Goal: Find specific page/section: Find specific page/section

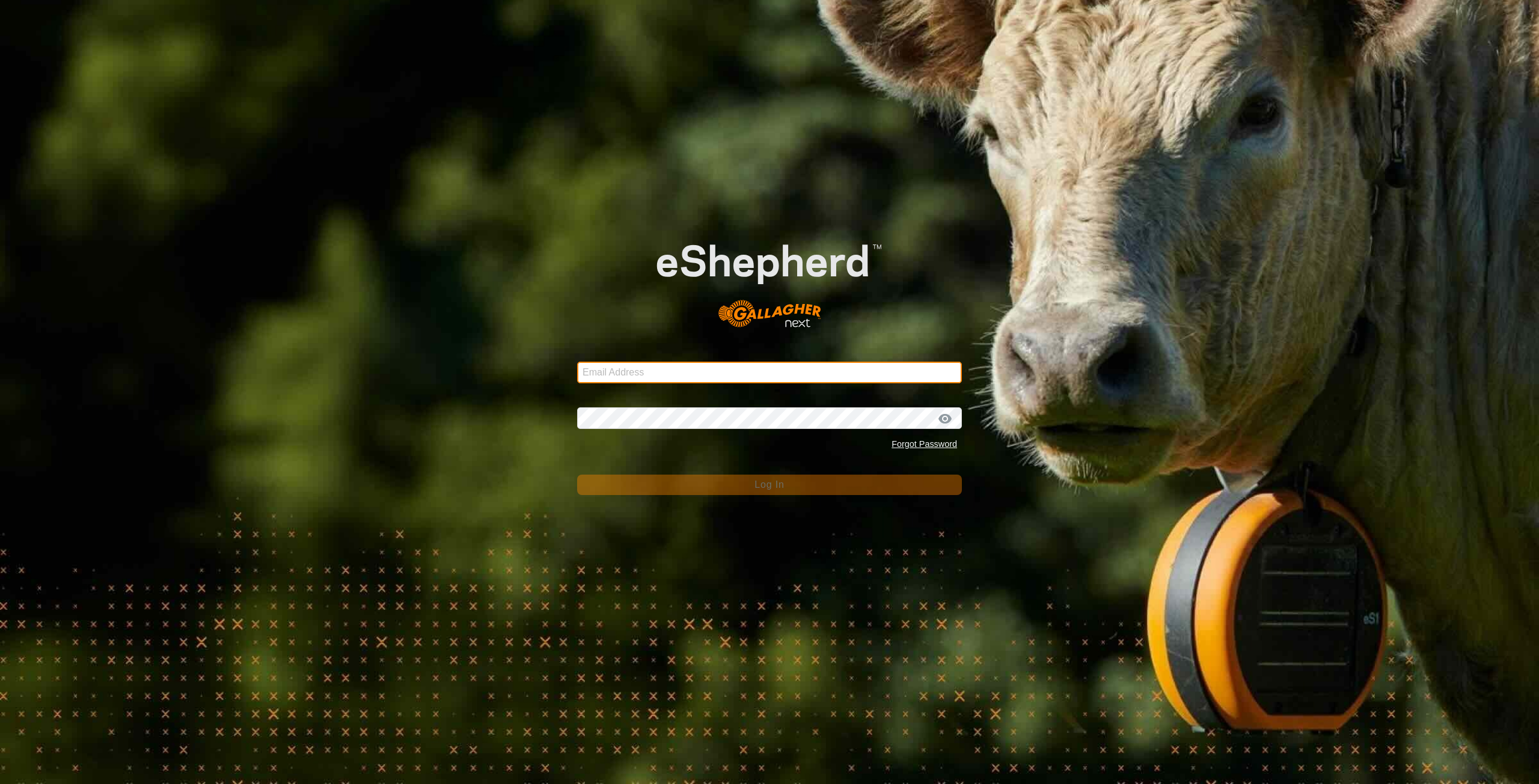
click at [717, 371] on input "Email Address" at bounding box center [769, 373] width 385 height 22
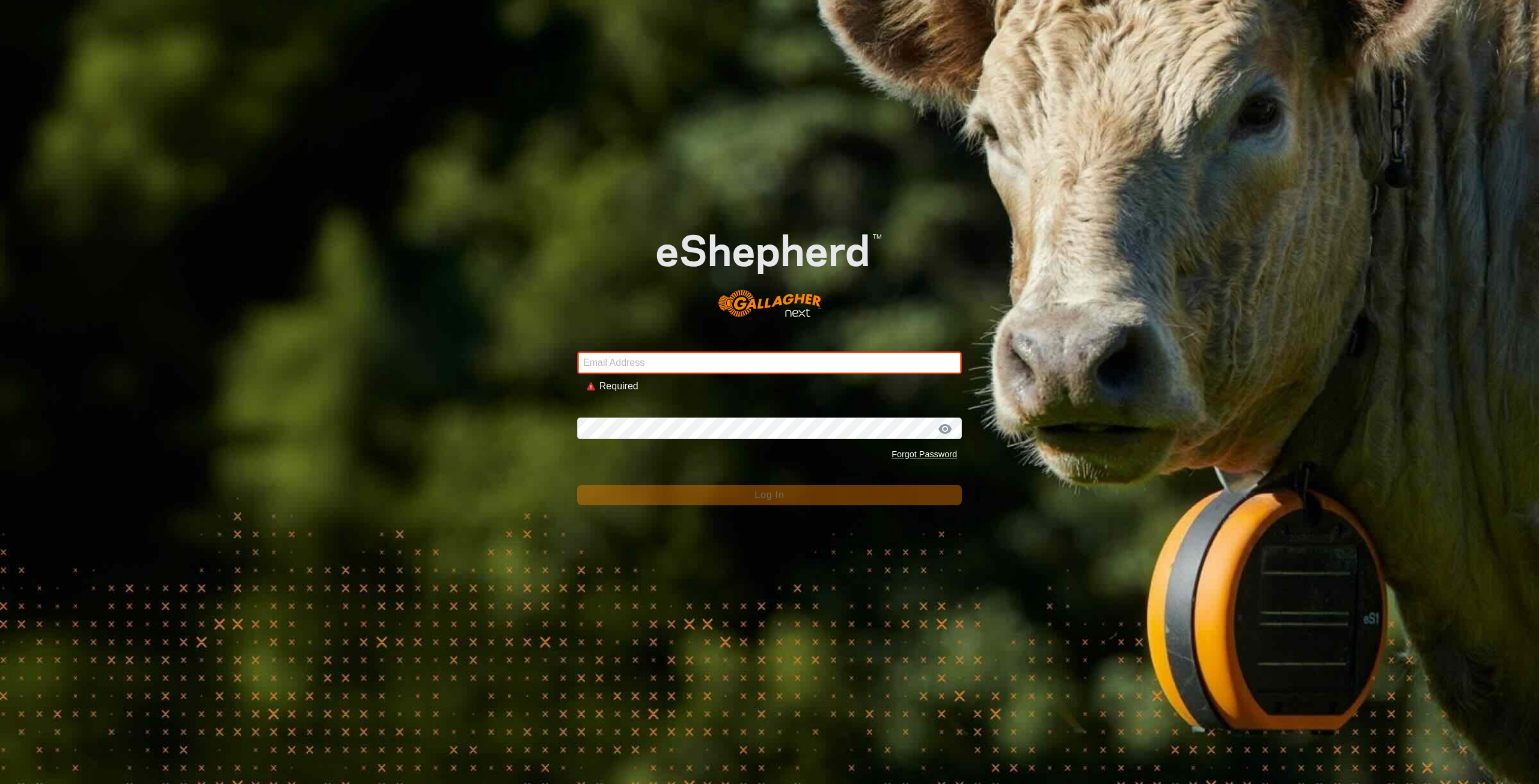
type input "[EMAIL_ADDRESS][DOMAIN_NAME]"
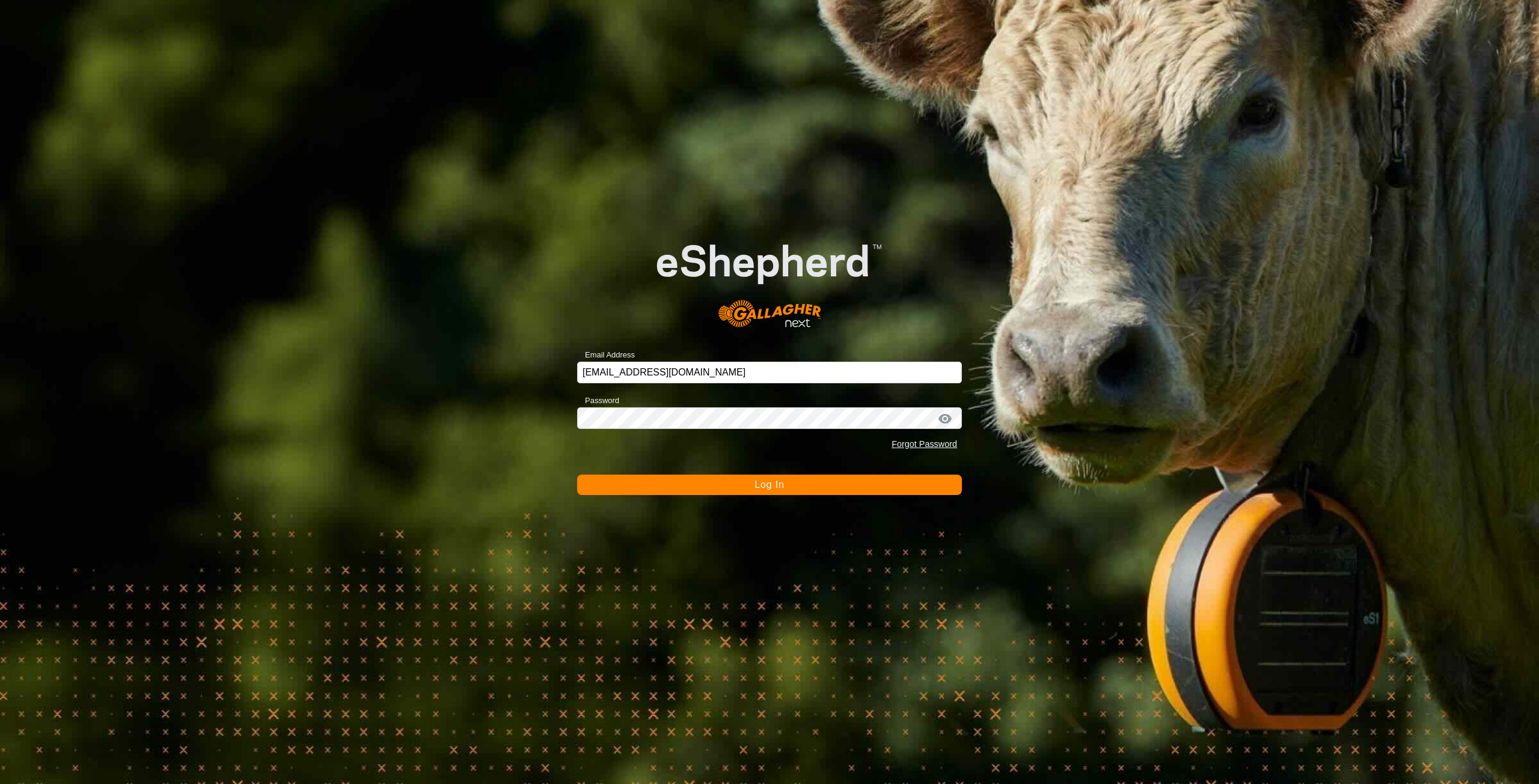
click at [799, 484] on button "Log In" at bounding box center [769, 485] width 385 height 20
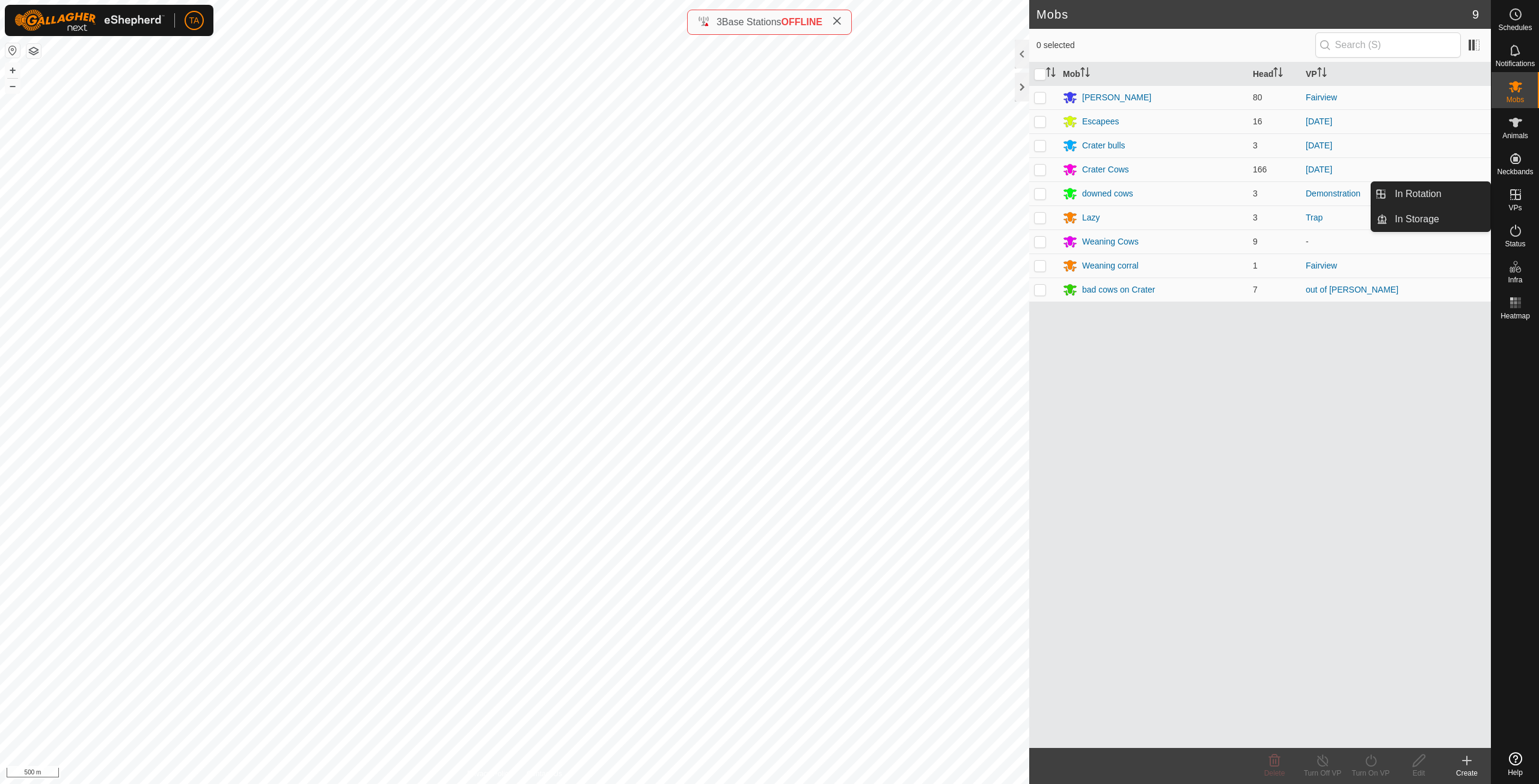
click at [1519, 203] on es-virtualpaddocks-svg-icon at bounding box center [1515, 195] width 22 height 19
click at [1453, 195] on link "In Rotation" at bounding box center [1439, 194] width 103 height 24
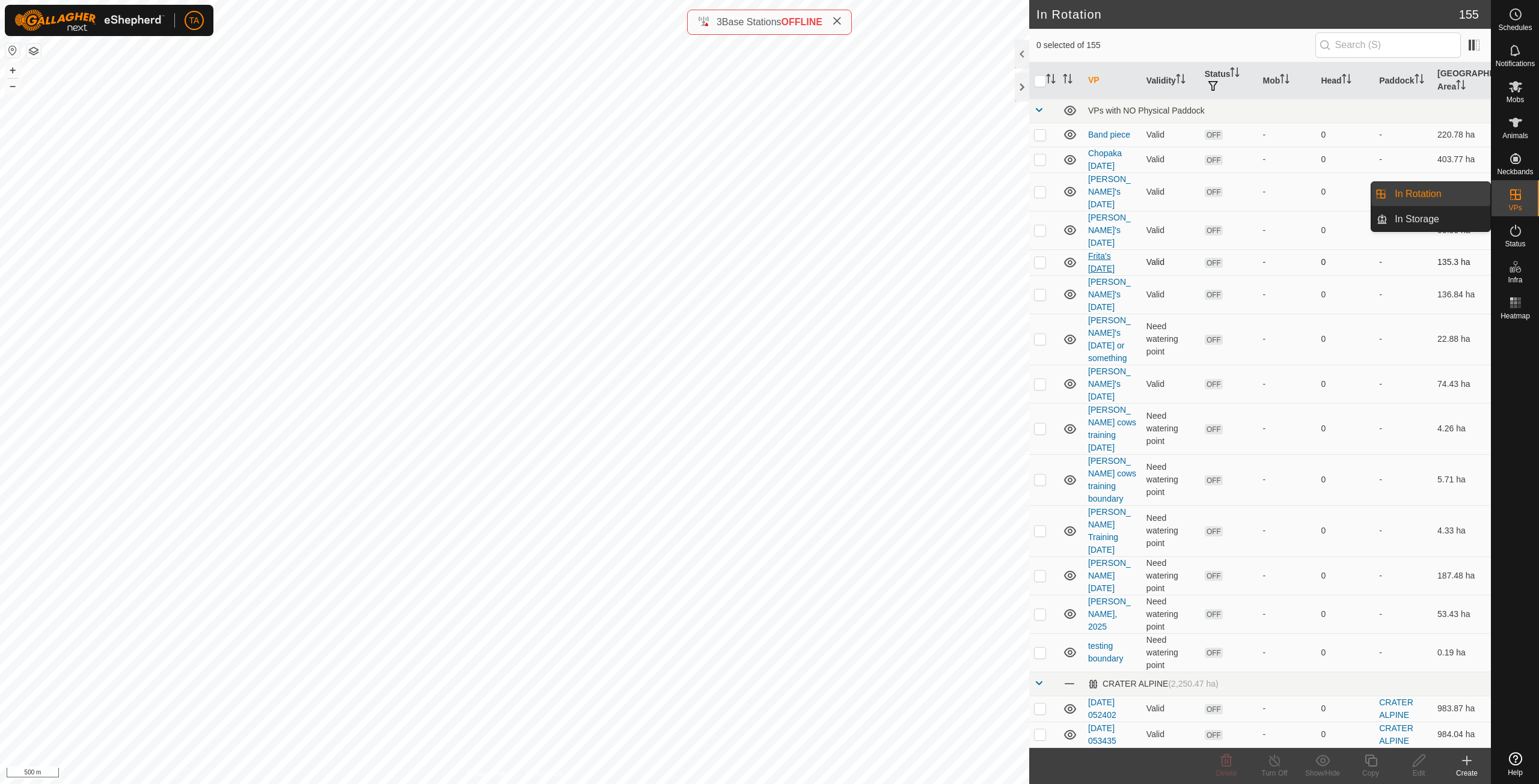
click at [1111, 255] on link "Frita's [DATE]" at bounding box center [1101, 262] width 26 height 22
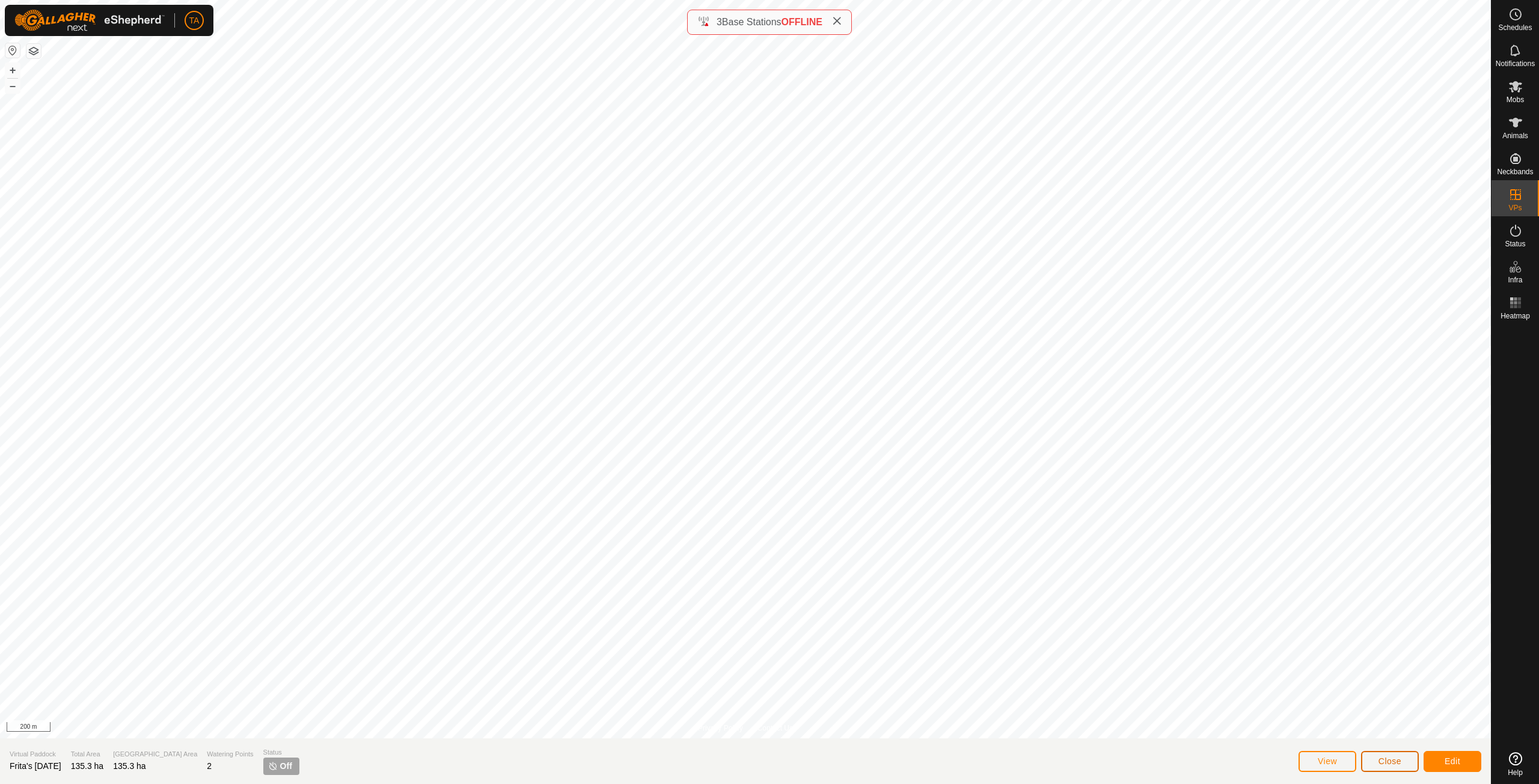
click at [1399, 765] on span "Close" at bounding box center [1389, 760] width 23 height 9
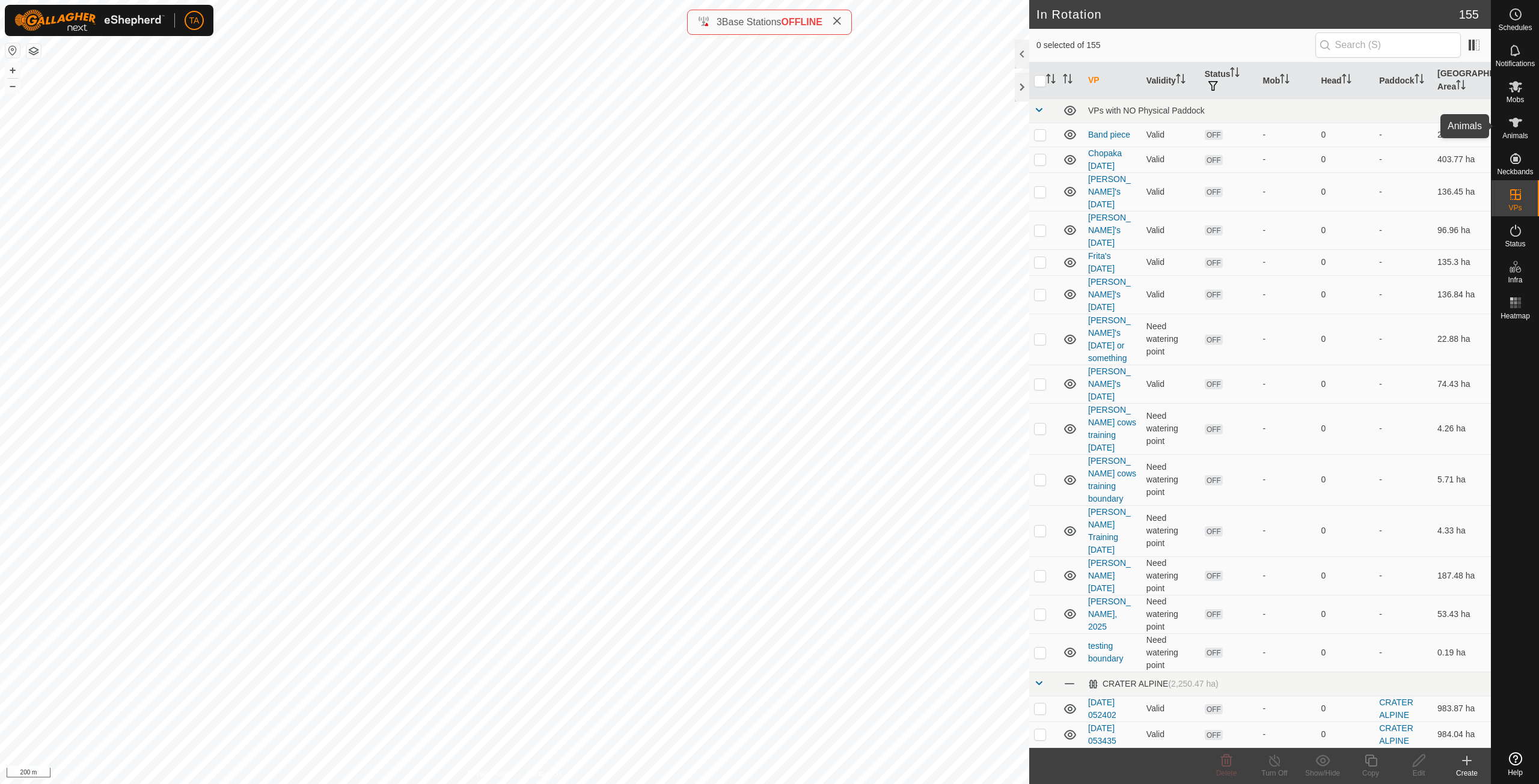
click at [1517, 128] on icon at bounding box center [1515, 122] width 14 height 14
